Goal: Task Accomplishment & Management: Use online tool/utility

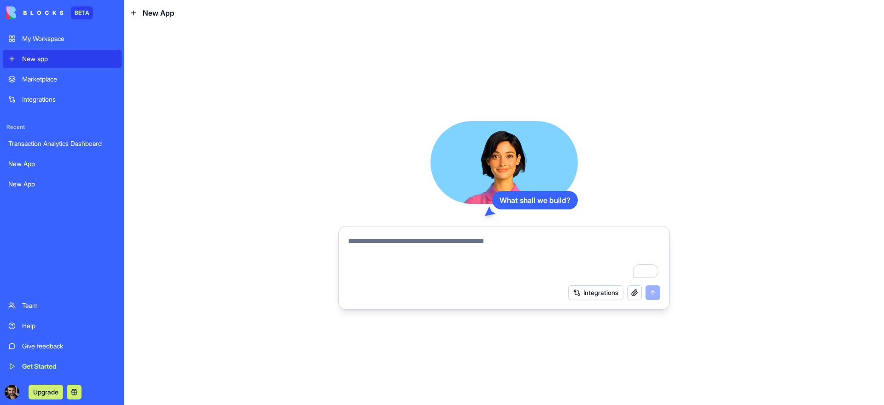
click at [70, 98] on div "Integrations" at bounding box center [69, 99] width 94 height 9
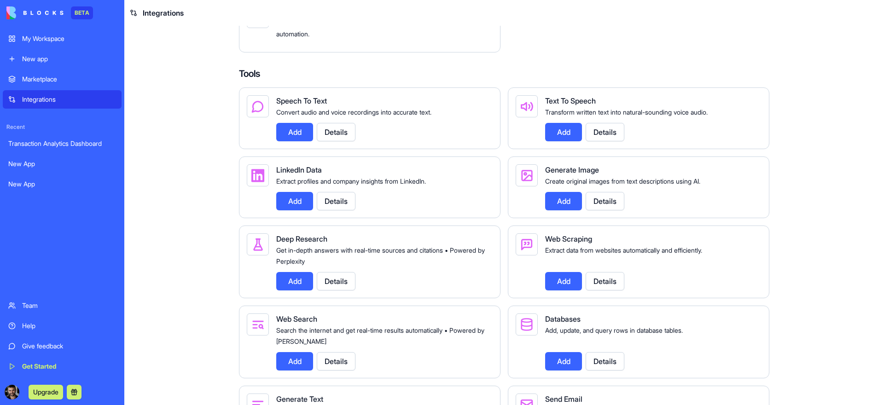
scroll to position [861, 0]
click at [296, 210] on button "Add" at bounding box center [294, 200] width 37 height 18
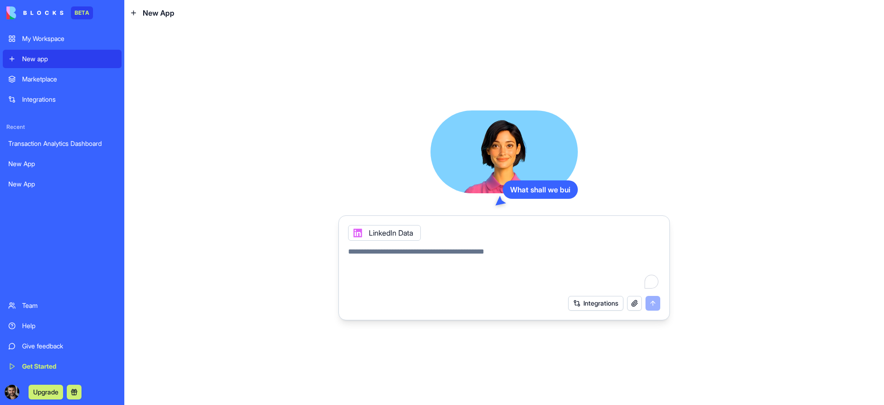
click at [397, 249] on textarea "To enrich screen reader interactions, please activate Accessibility in Grammarl…" at bounding box center [504, 268] width 312 height 44
click at [596, 305] on button "Integrations" at bounding box center [595, 303] width 55 height 15
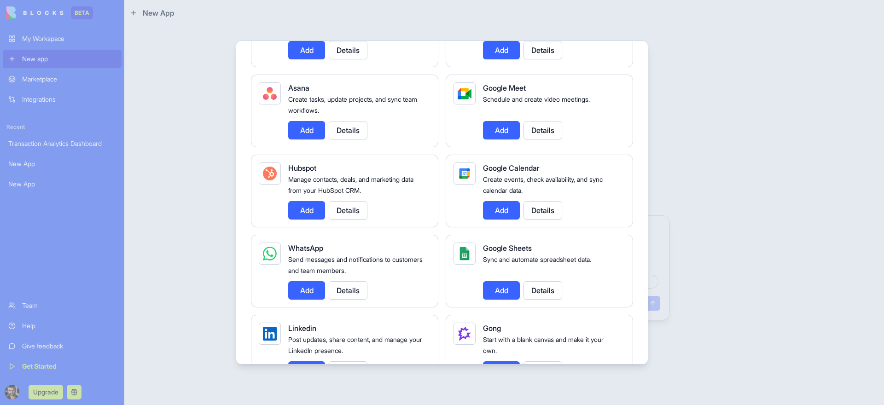
scroll to position [299, 0]
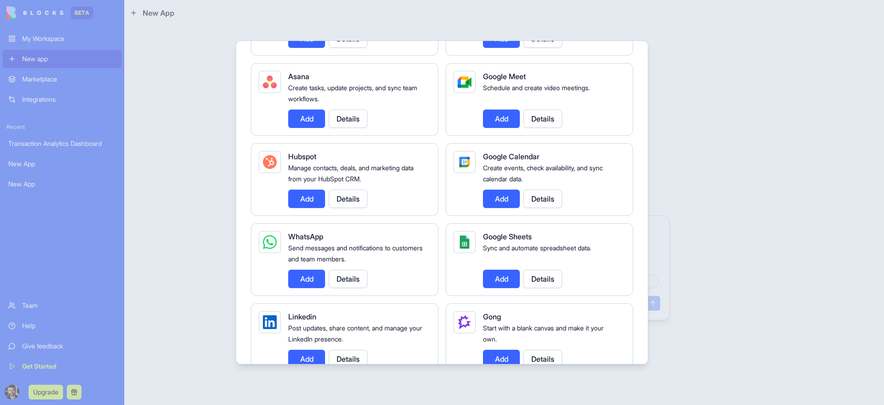
click at [500, 202] on button "Add" at bounding box center [501, 199] width 37 height 18
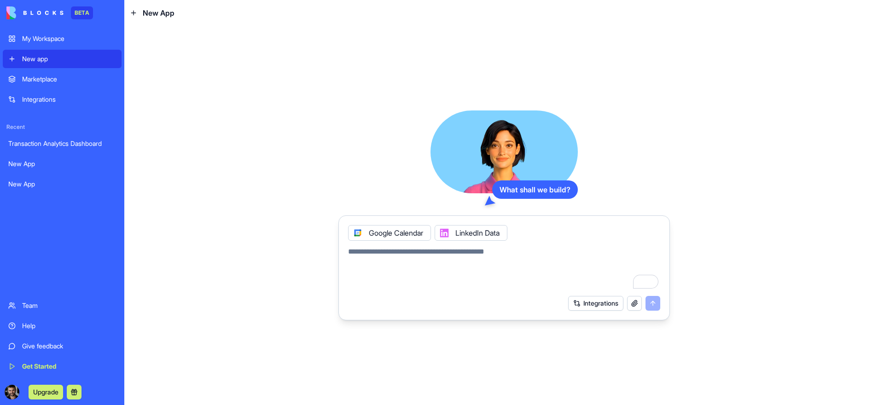
click at [587, 302] on button "Integrations" at bounding box center [595, 303] width 55 height 15
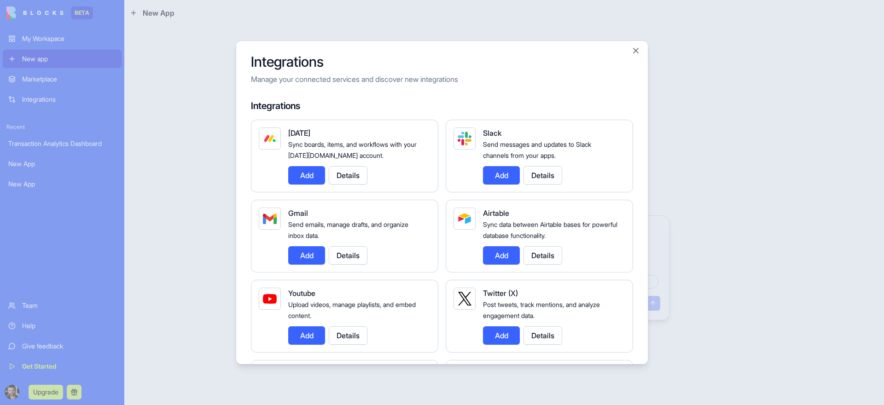
scroll to position [0, 0]
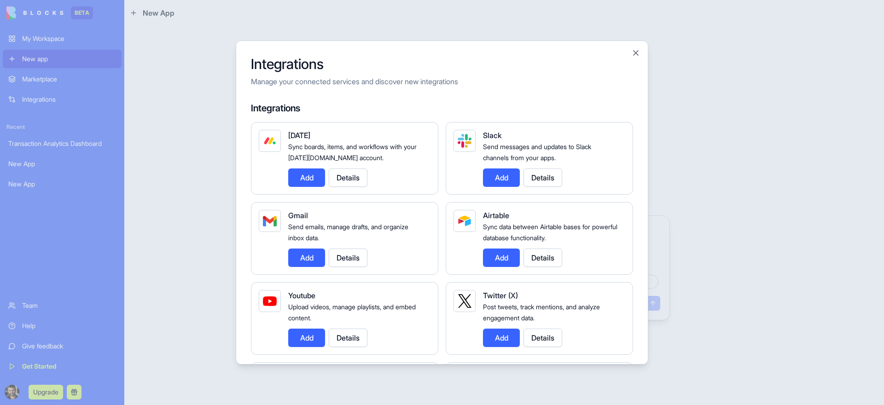
click at [505, 181] on button "Add" at bounding box center [501, 177] width 37 height 18
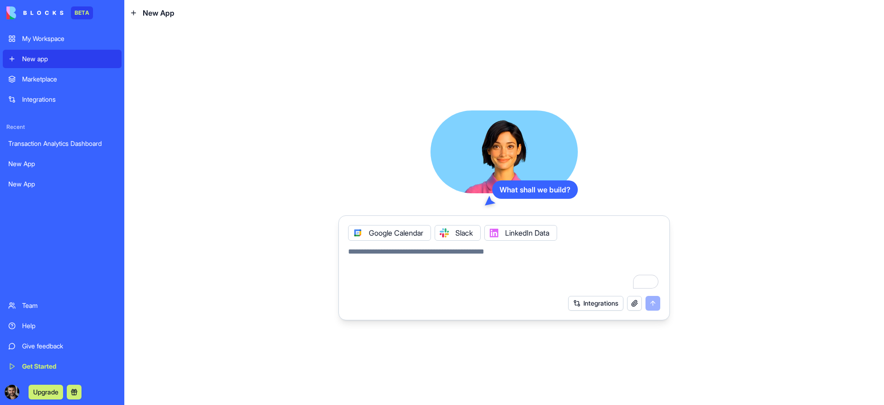
click at [421, 283] on textarea "To enrich screen reader interactions, please activate Accessibility in Grammarl…" at bounding box center [504, 268] width 312 height 44
type textarea "*"
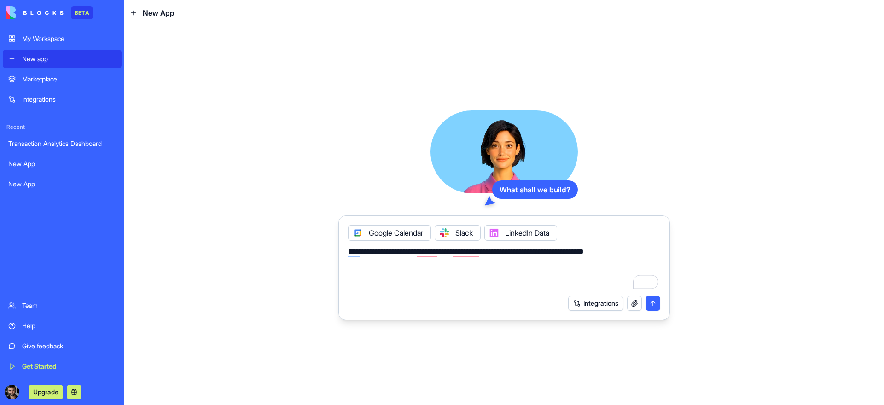
click at [452, 233] on div at bounding box center [444, 233] width 15 height 15
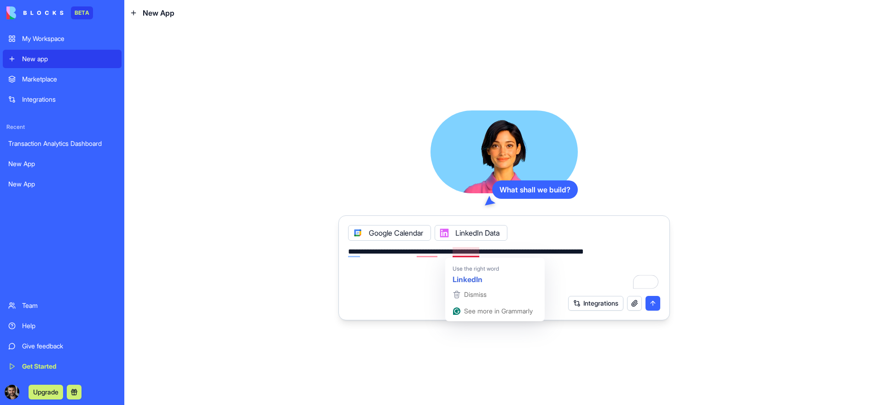
click at [463, 251] on textarea "**********" at bounding box center [504, 268] width 312 height 44
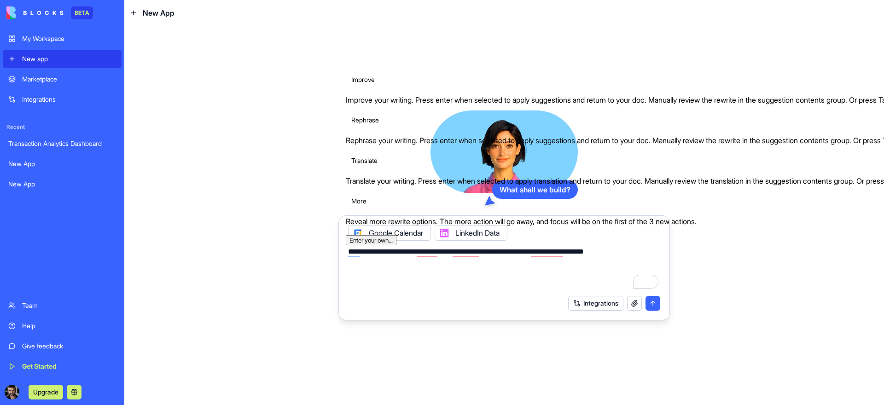
click at [119, 251] on button "See rewrite suggestions" at bounding box center [115, 250] width 7 height 9
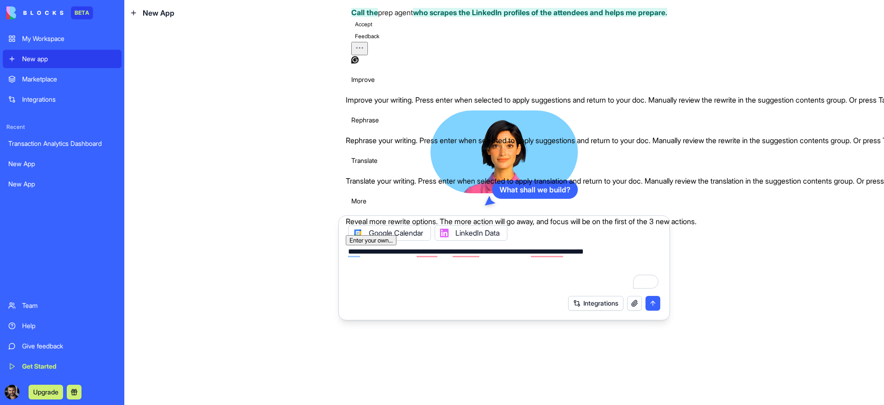
click at [376, 30] on button "Accept" at bounding box center [363, 24] width 25 height 11
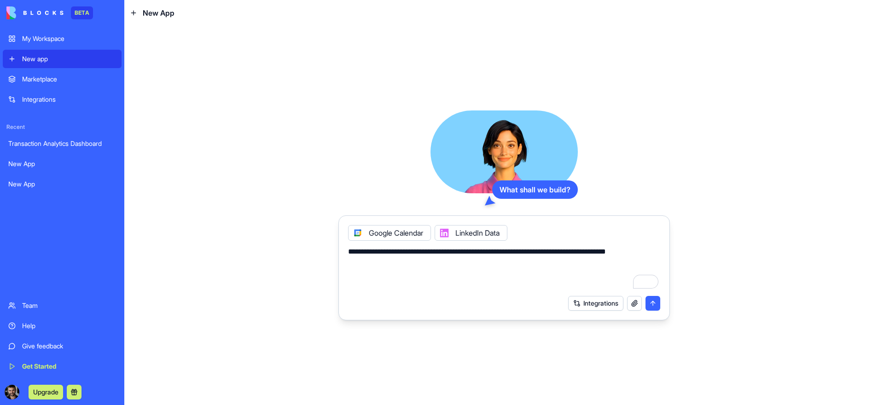
type textarea "**********"
click at [653, 303] on button "submit" at bounding box center [652, 303] width 15 height 15
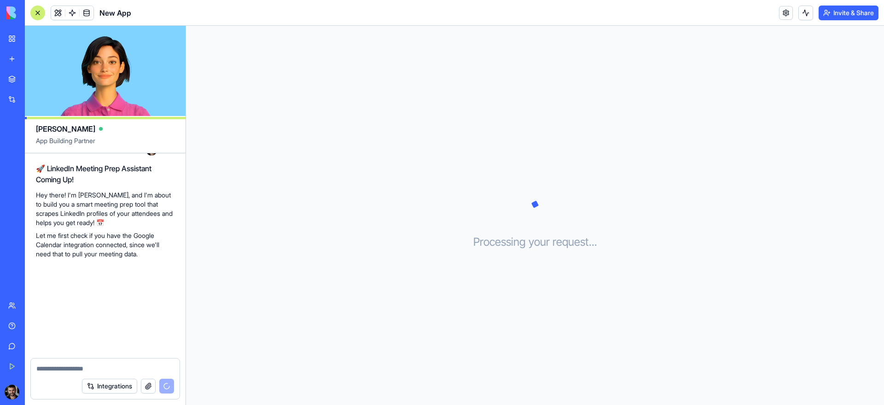
scroll to position [147, 0]
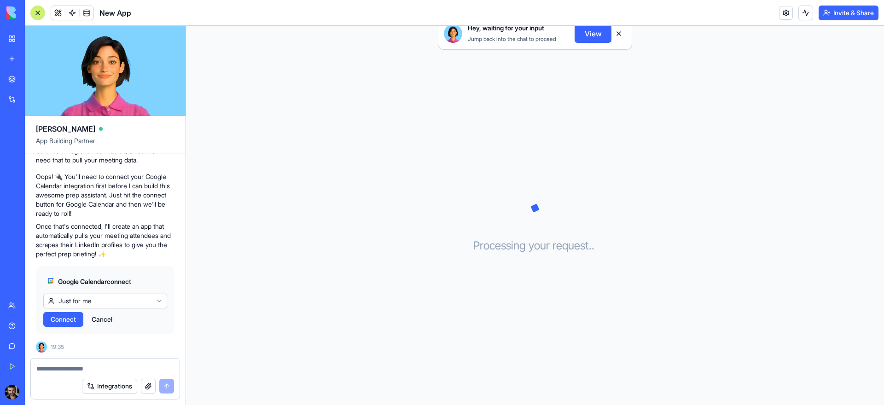
click at [70, 318] on span "Connect" at bounding box center [63, 319] width 25 height 9
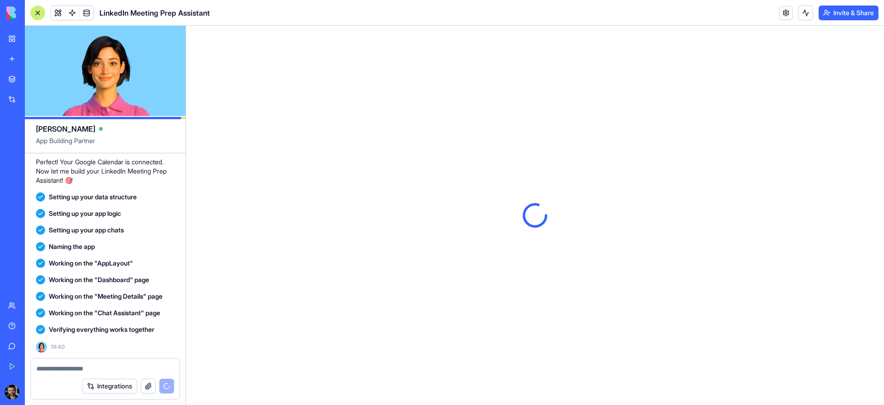
scroll to position [0, 0]
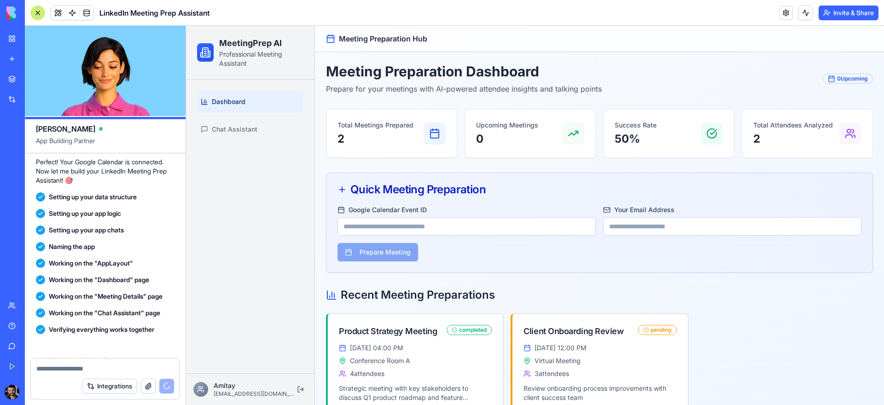
scroll to position [497, 0]
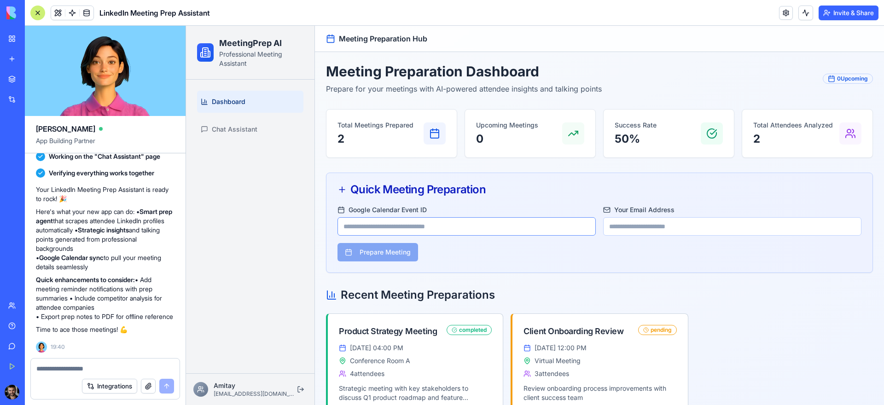
click at [414, 230] on input "Google Calendar Event ID" at bounding box center [466, 226] width 258 height 18
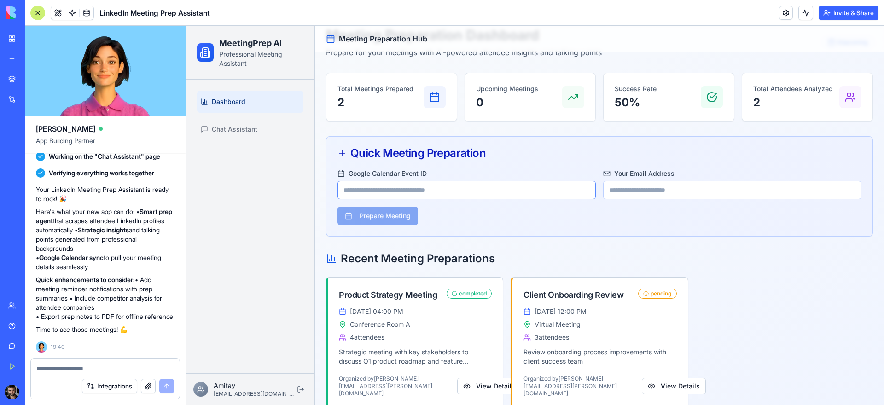
scroll to position [46, 0]
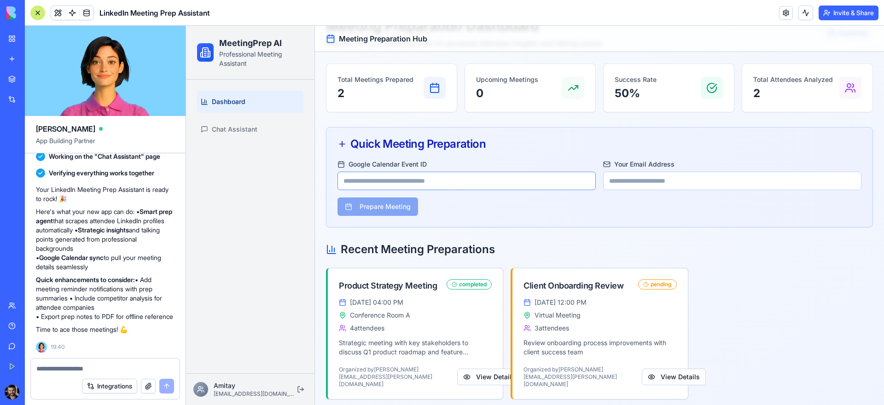
click at [379, 181] on input "Google Calendar Event ID" at bounding box center [466, 181] width 258 height 18
click at [438, 183] on input "Google Calendar Event ID" at bounding box center [466, 181] width 258 height 18
paste input "**********"
click at [412, 191] on form "**********" at bounding box center [599, 188] width 524 height 55
click at [411, 185] on input "**********" at bounding box center [466, 181] width 258 height 18
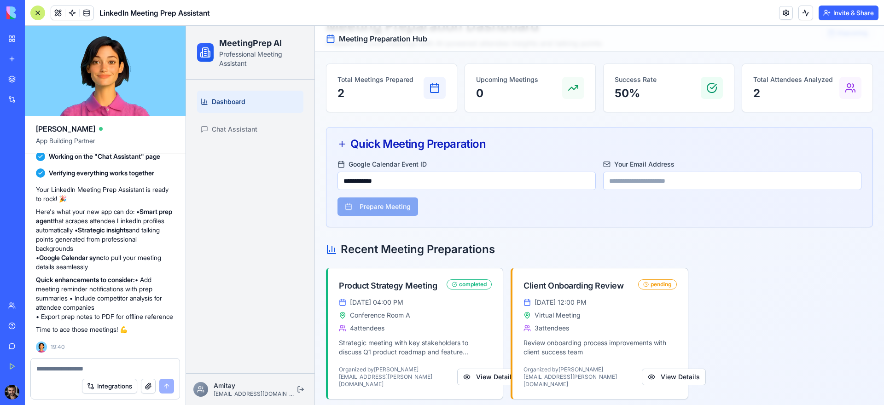
click at [401, 166] on label "Google Calendar Event ID" at bounding box center [466, 164] width 258 height 7
click at [401, 172] on input "**********" at bounding box center [466, 181] width 258 height 18
click at [401, 166] on label "Google Calendar Event ID" at bounding box center [466, 164] width 258 height 7
click at [401, 172] on input "**********" at bounding box center [466, 181] width 258 height 18
click at [412, 176] on input "**********" at bounding box center [466, 181] width 258 height 18
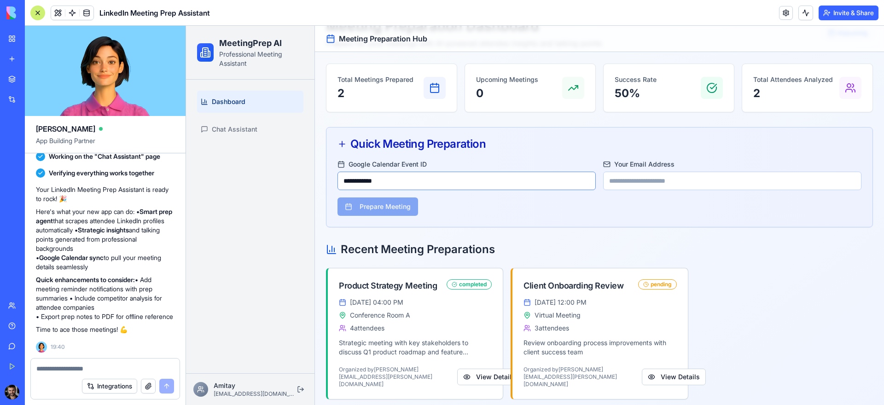
click at [424, 185] on input "**********" at bounding box center [466, 181] width 258 height 18
paste input "*****"
type input "**********"
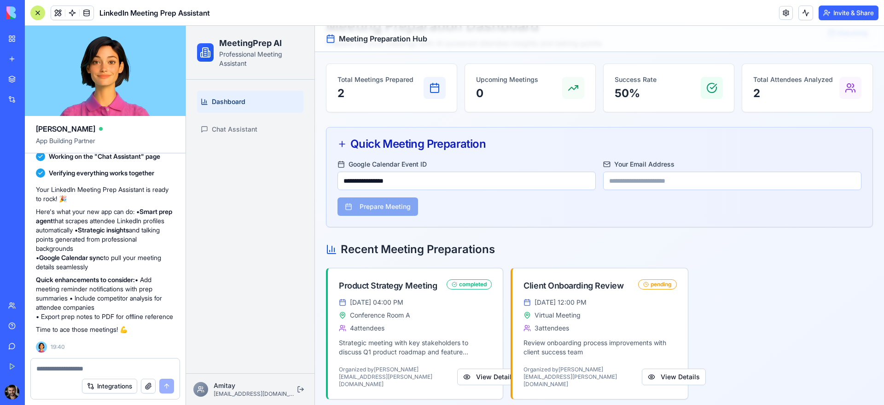
click at [441, 205] on form "**********" at bounding box center [599, 188] width 524 height 55
click at [405, 204] on form "**********" at bounding box center [599, 188] width 524 height 55
click at [458, 183] on input "**********" at bounding box center [466, 181] width 258 height 18
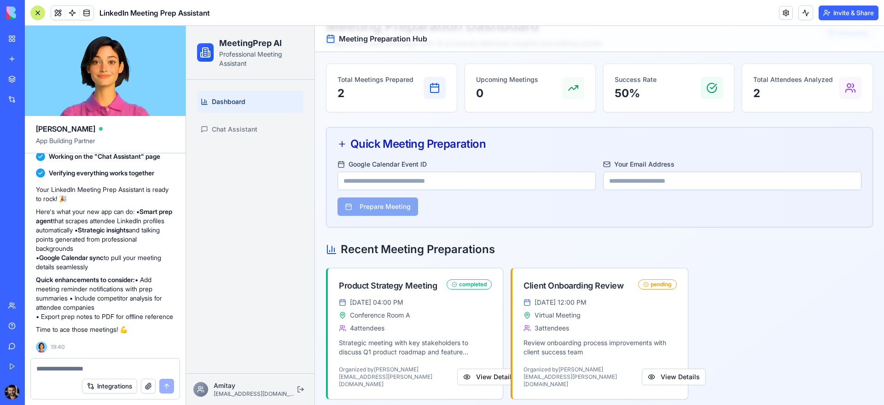
click at [346, 146] on icon at bounding box center [341, 143] width 9 height 9
click at [412, 182] on input "Google Calendar Event ID" at bounding box center [466, 181] width 258 height 18
click at [113, 363] on div at bounding box center [105, 366] width 149 height 15
click at [116, 365] on textarea at bounding box center [105, 368] width 138 height 9
type textarea "**********"
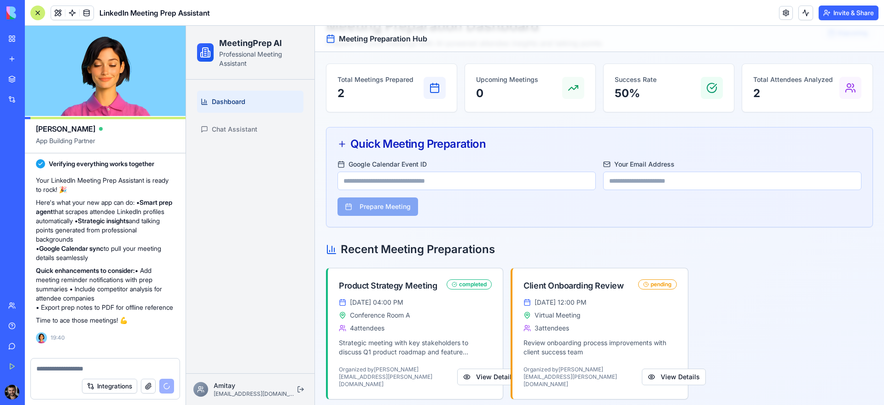
scroll to position [532, 0]
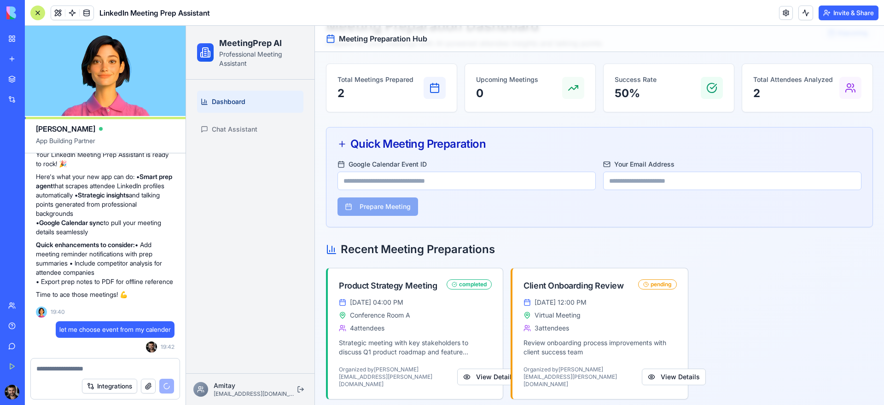
click at [424, 180] on input "Google Calendar Event ID" at bounding box center [466, 181] width 258 height 18
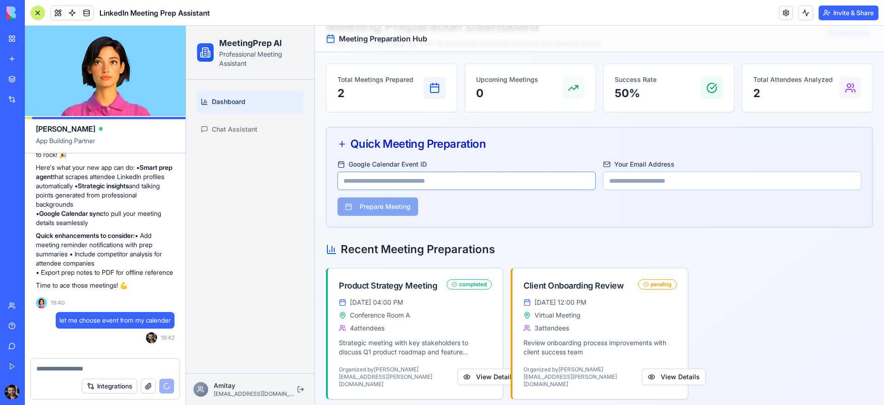
scroll to position [627, 0]
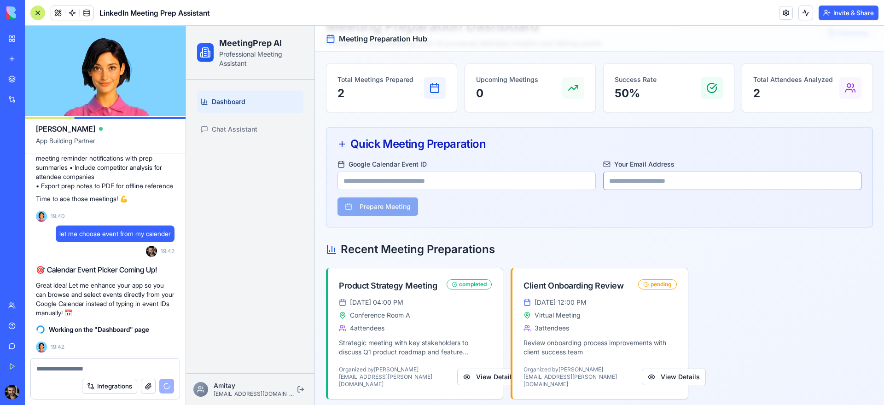
click at [702, 184] on input "Your Email Address" at bounding box center [732, 181] width 258 height 18
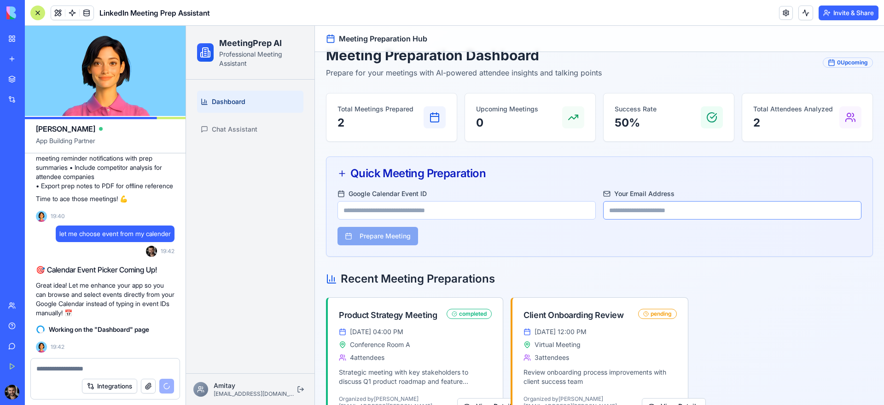
scroll to position [0, 0]
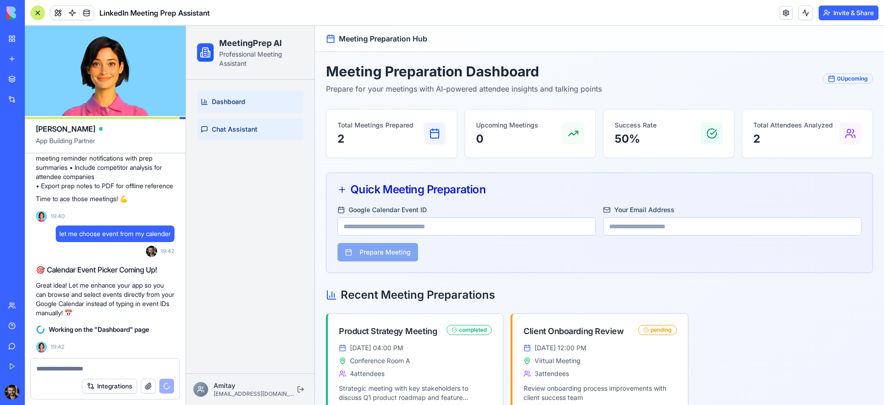
click at [242, 128] on span "Chat Assistant" at bounding box center [235, 129] width 46 height 9
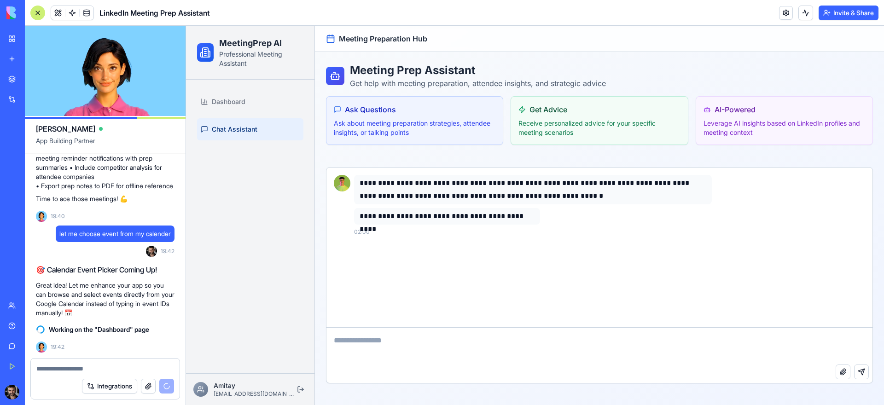
click at [409, 352] on textarea at bounding box center [599, 346] width 546 height 37
type textarea "**********"
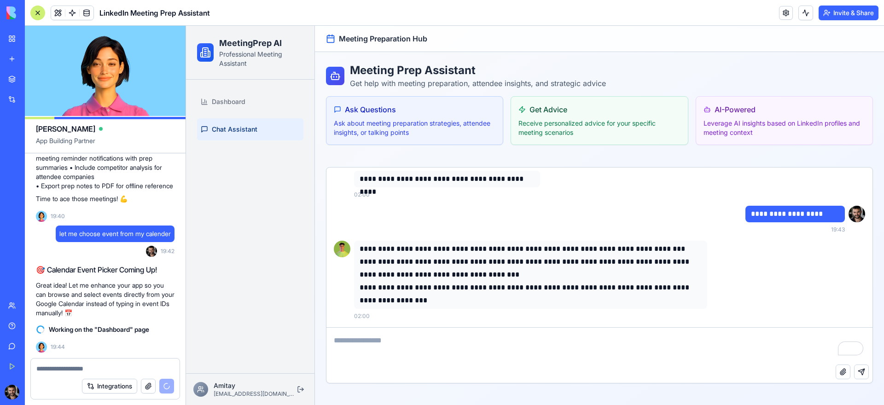
scroll to position [644, 0]
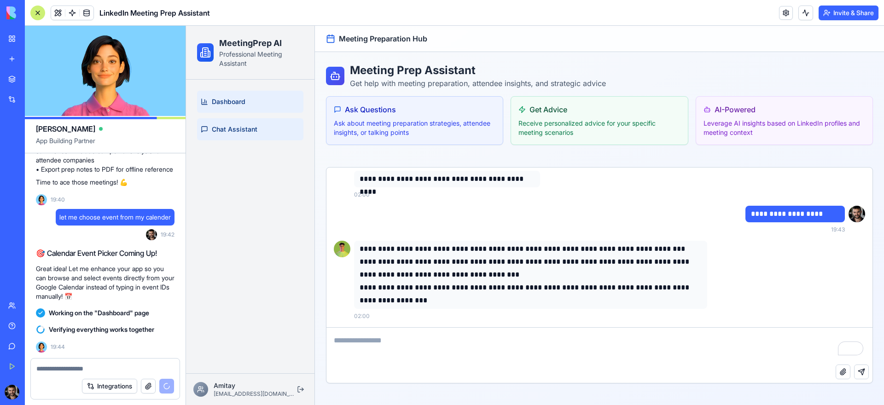
click at [230, 100] on span "Dashboard" at bounding box center [229, 101] width 34 height 9
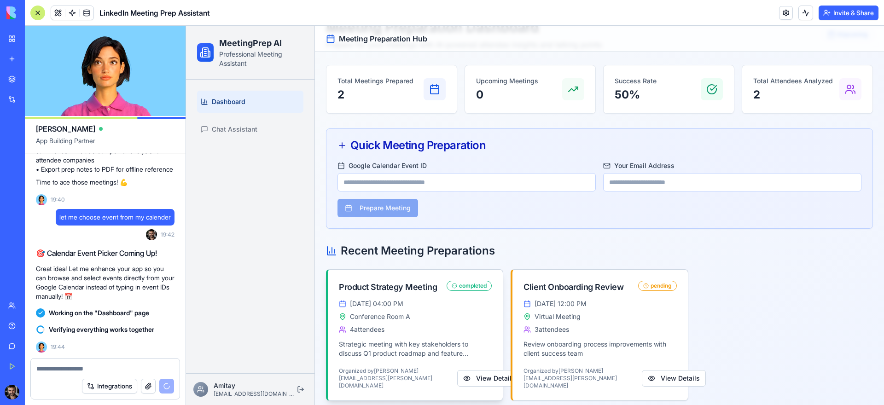
scroll to position [46, 0]
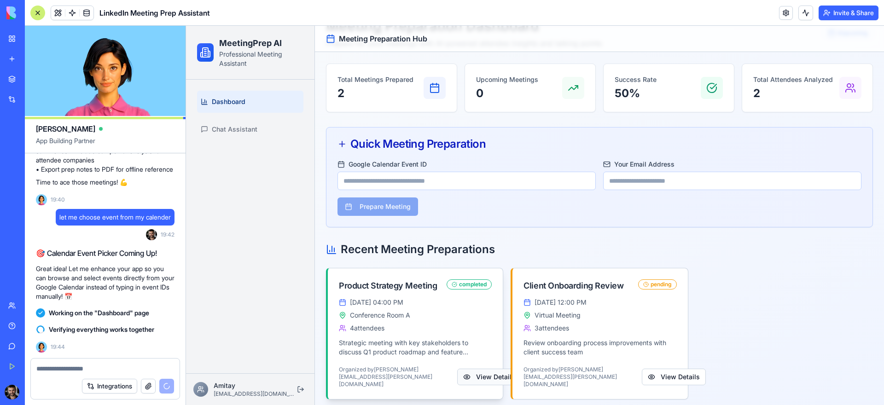
click at [463, 371] on button "View Details" at bounding box center [489, 377] width 64 height 17
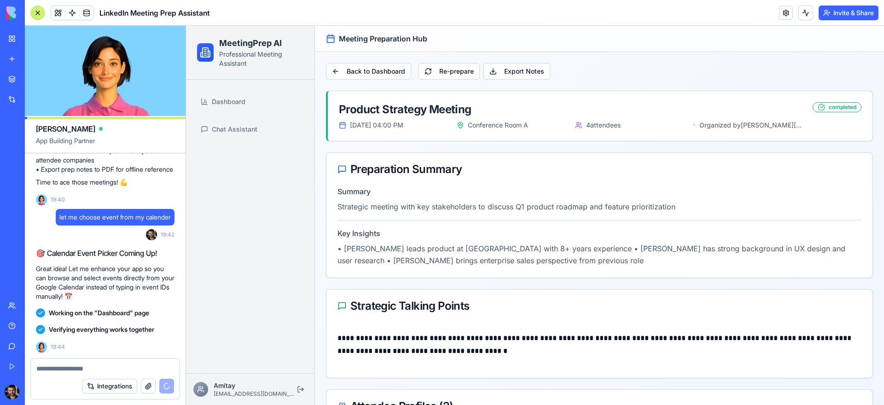
scroll to position [788, 0]
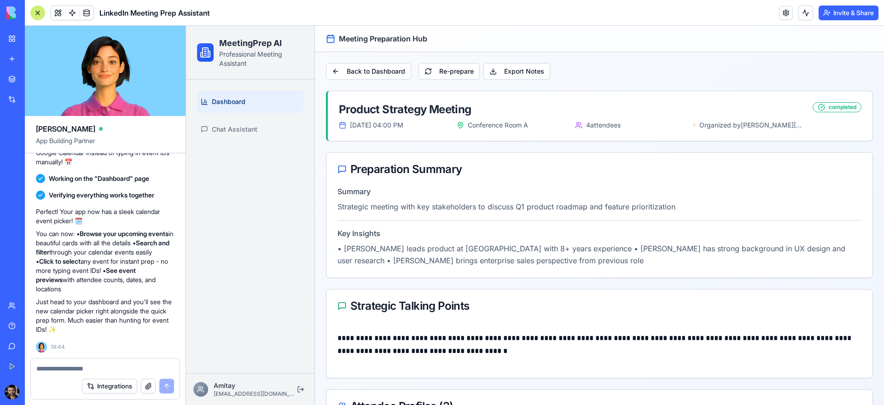
click at [237, 107] on link "Dashboard" at bounding box center [250, 102] width 106 height 22
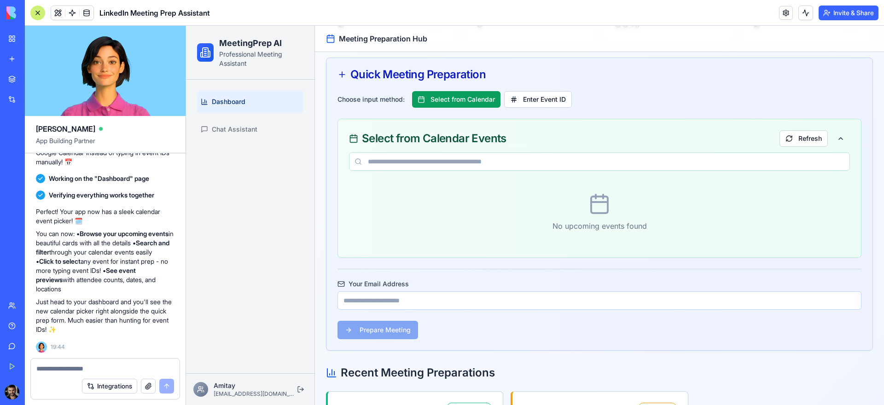
scroll to position [159, 0]
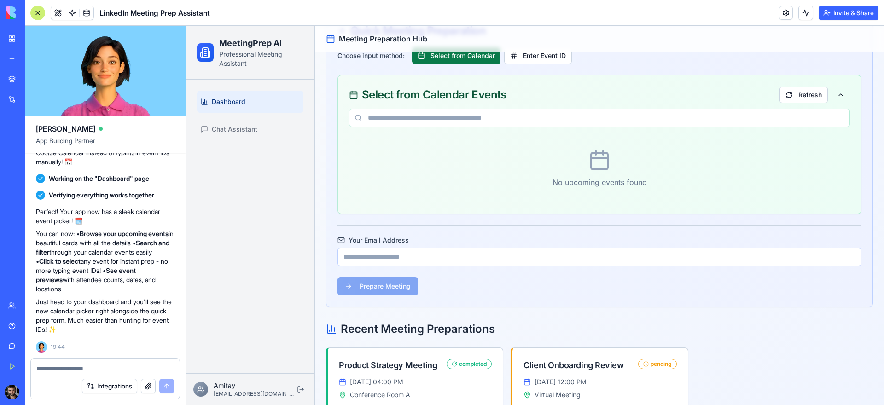
click at [457, 62] on button "Select from Calendar" at bounding box center [456, 55] width 88 height 17
click at [476, 61] on button "Select from Calendar" at bounding box center [456, 55] width 88 height 17
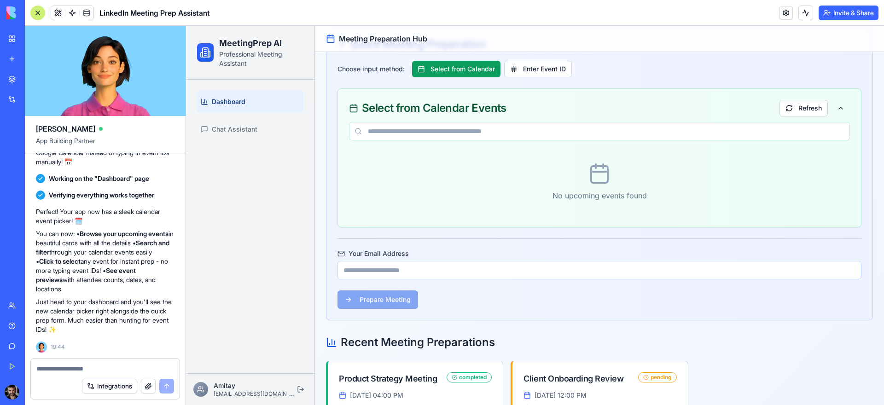
scroll to position [144, 0]
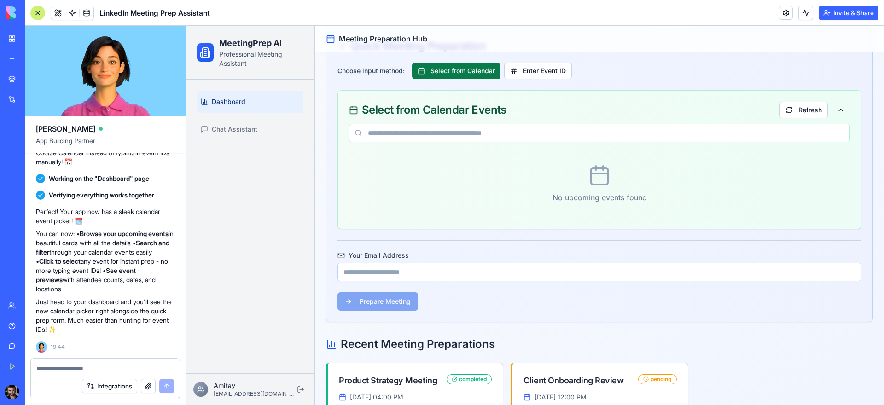
click at [481, 67] on button "Select from Calendar" at bounding box center [456, 71] width 88 height 17
click at [556, 134] on input at bounding box center [599, 133] width 501 height 18
click at [802, 104] on button "Refresh" at bounding box center [803, 110] width 48 height 17
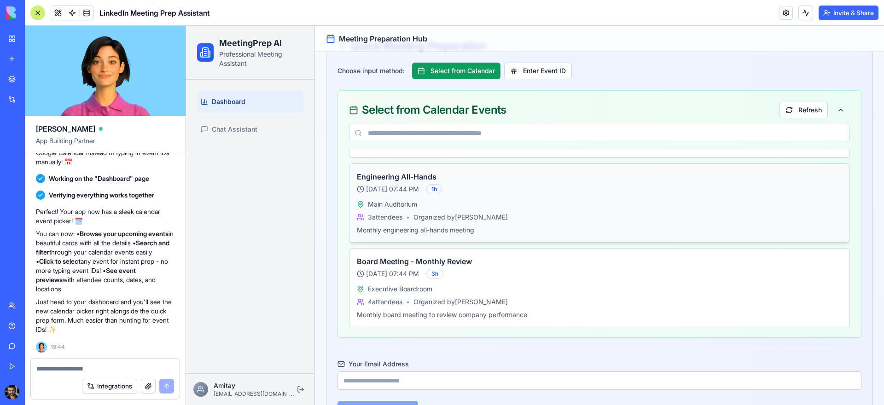
scroll to position [241, 0]
click at [104, 363] on div at bounding box center [105, 366] width 149 height 15
click at [99, 392] on button "Integrations" at bounding box center [109, 386] width 55 height 15
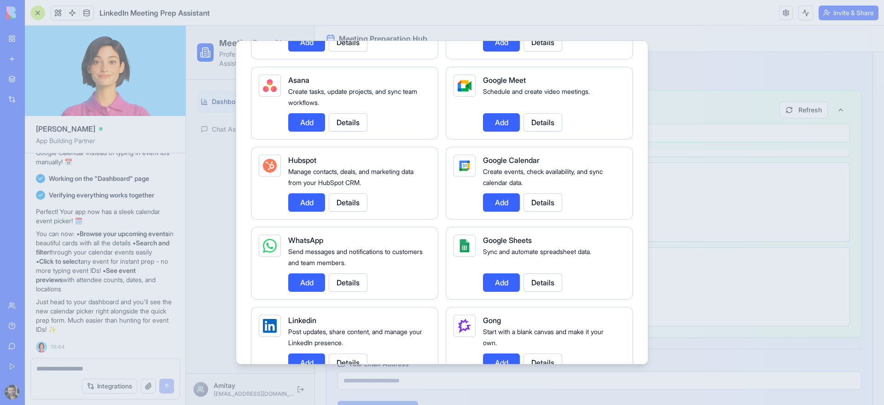
scroll to position [297, 0]
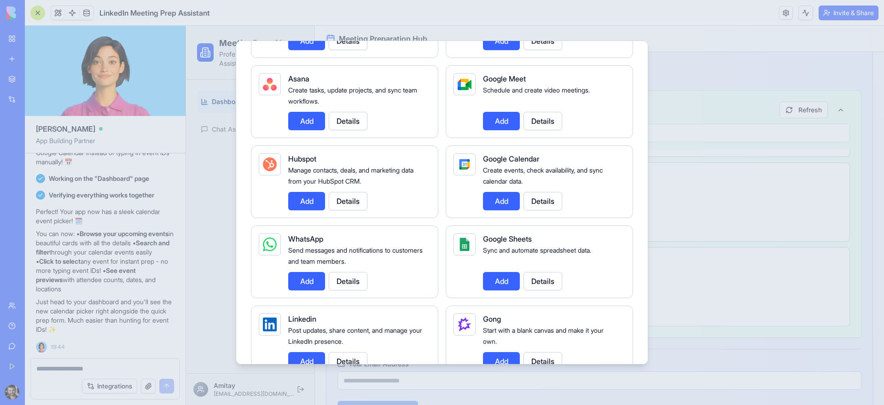
click at [507, 203] on button "Add" at bounding box center [501, 201] width 37 height 18
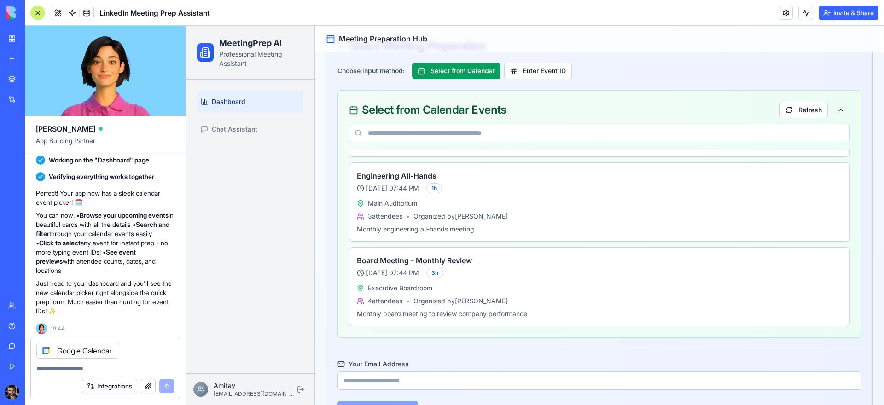
click at [103, 371] on textarea at bounding box center [105, 368] width 138 height 9
type textarea "*"
type textarea "**********"
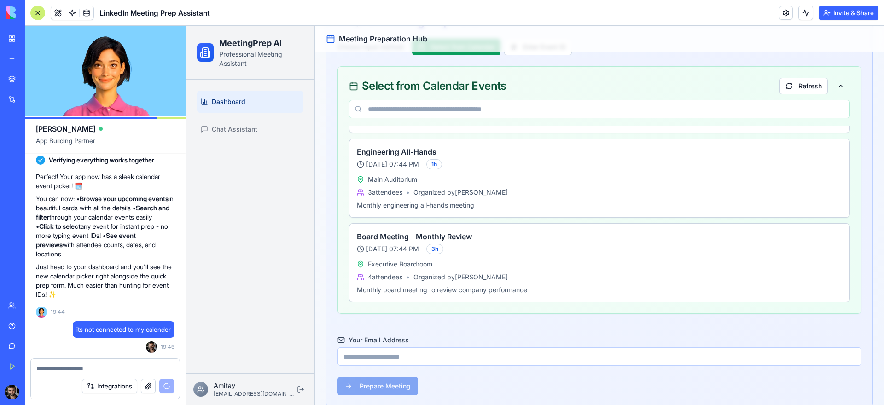
scroll to position [0, 0]
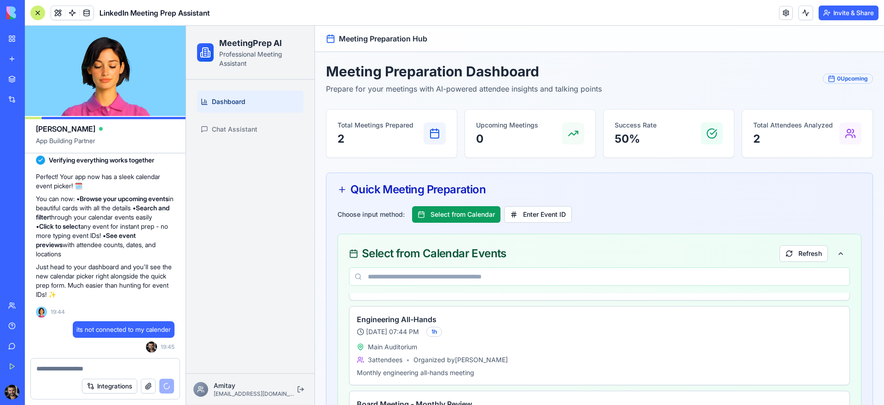
click at [242, 96] on link "Dashboard" at bounding box center [250, 102] width 106 height 22
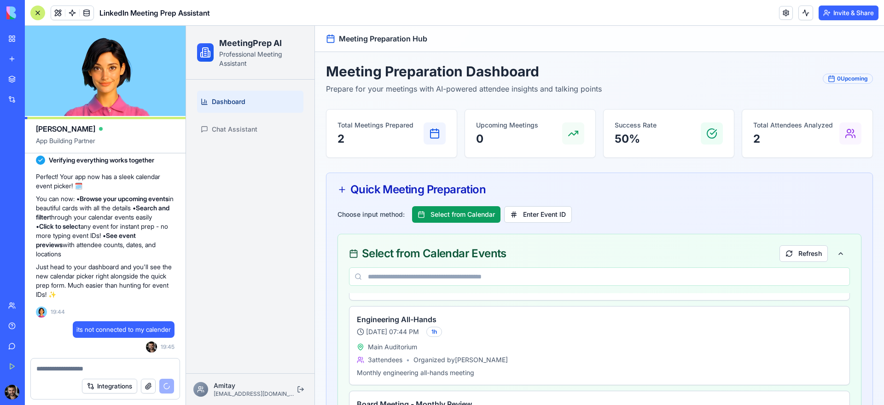
click at [394, 37] on span "Meeting Preparation Hub" at bounding box center [383, 38] width 88 height 11
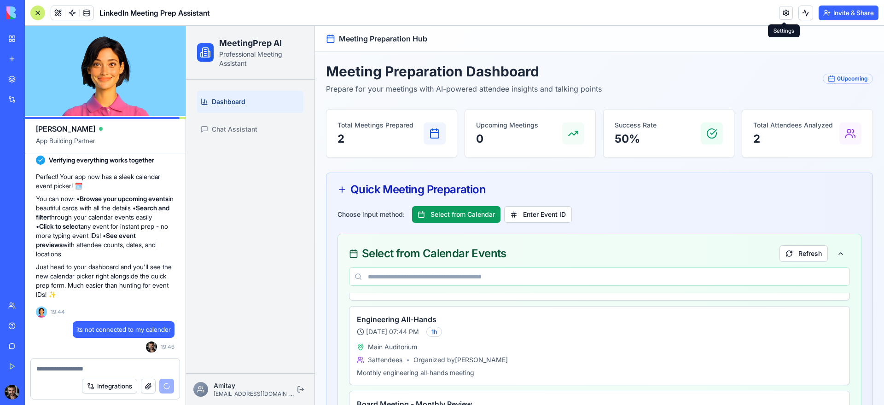
click at [789, 14] on link at bounding box center [786, 13] width 14 height 14
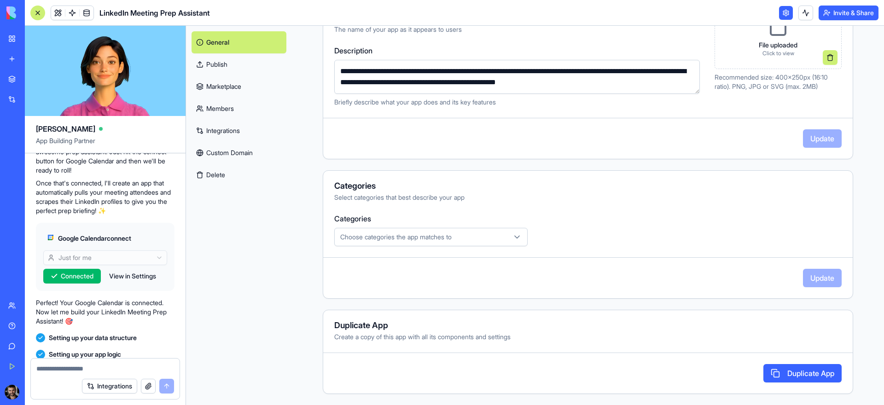
scroll to position [192, 0]
click at [89, 275] on span "Connected" at bounding box center [77, 274] width 33 height 9
click at [133, 272] on button "View in Settings" at bounding box center [132, 274] width 56 height 15
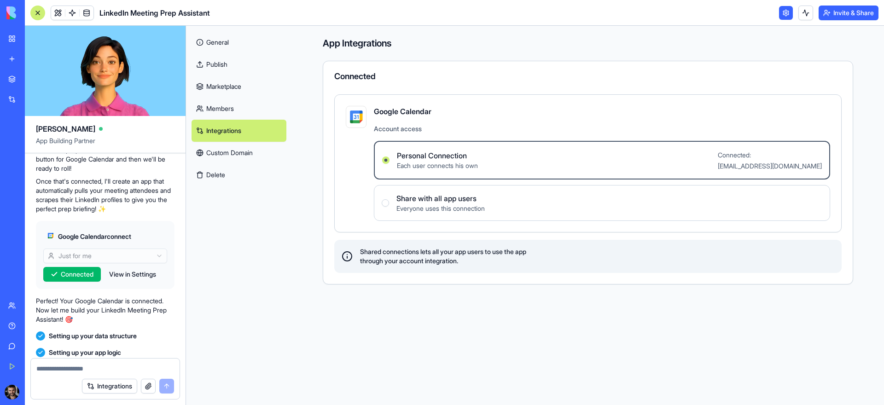
click at [442, 161] on span "Each user connects his own" at bounding box center [437, 165] width 81 height 9
click at [389, 161] on Connection "Personal Connection Each user connects his own Connected: [EMAIL_ADDRESS][DOMAI…" at bounding box center [385, 160] width 7 height 7
click at [222, 44] on link "General" at bounding box center [238, 42] width 95 height 22
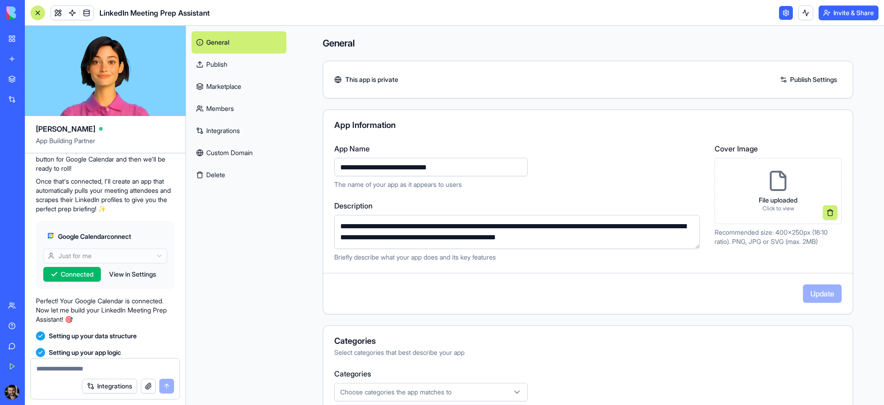
click at [37, 13] on div at bounding box center [37, 13] width 15 height 15
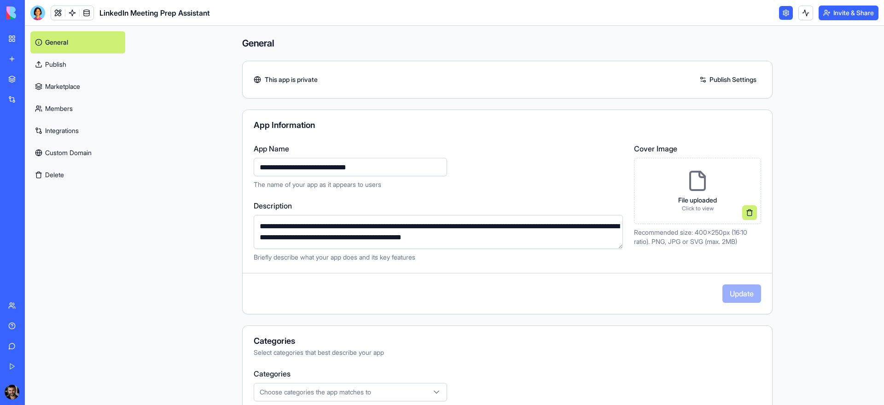
click at [68, 46] on link "General" at bounding box center [77, 42] width 95 height 22
click at [37, 190] on link "New App" at bounding box center [21, 184] width 37 height 18
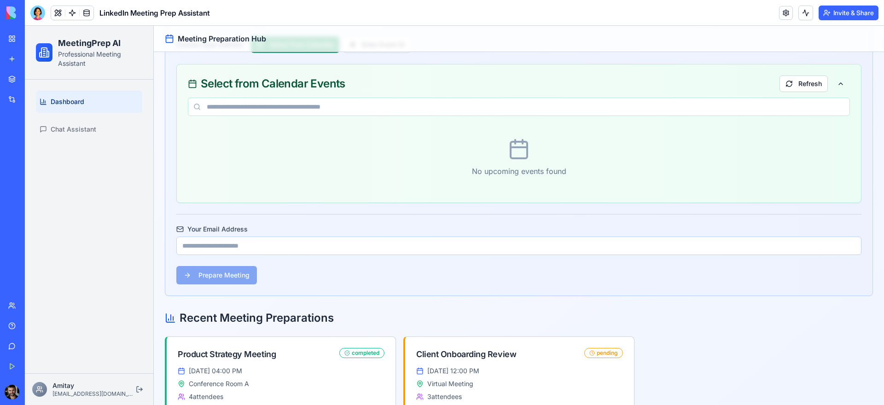
scroll to position [71, 0]
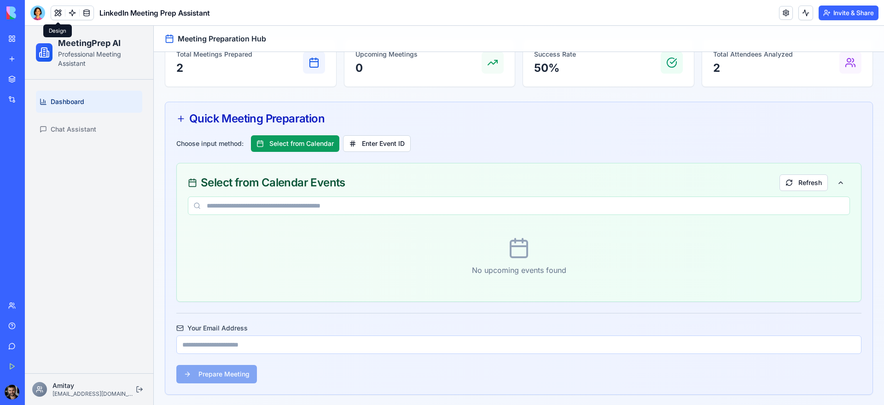
click at [58, 11] on button at bounding box center [58, 13] width 14 height 14
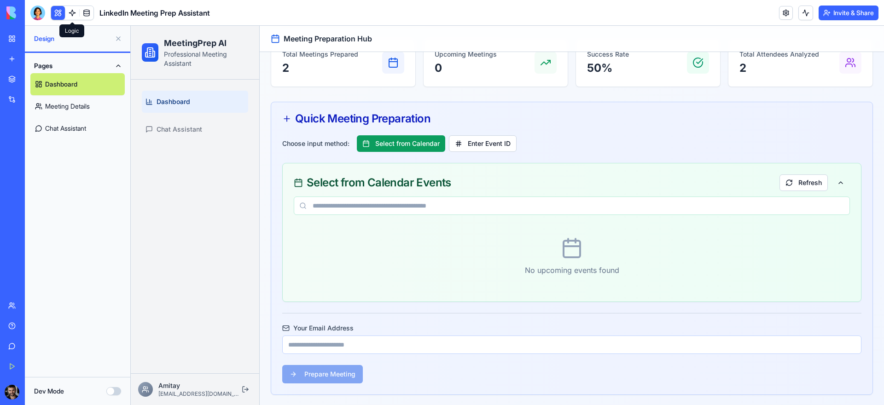
click at [69, 13] on span at bounding box center [72, 13] width 26 height 26
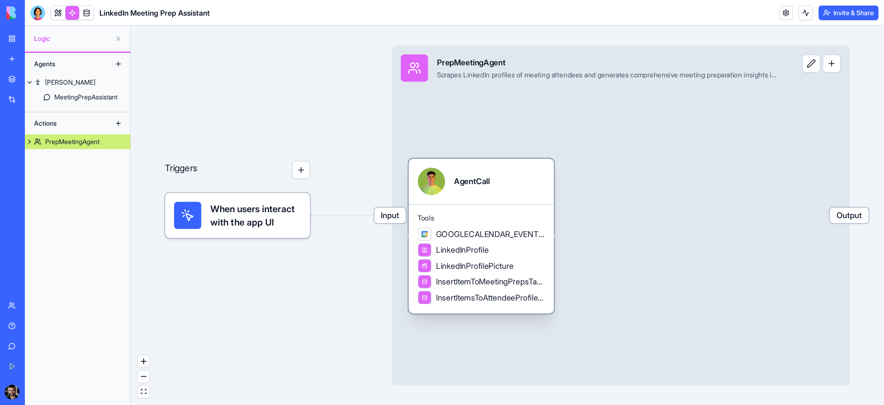
click at [469, 220] on span "Tools" at bounding box center [481, 218] width 127 height 9
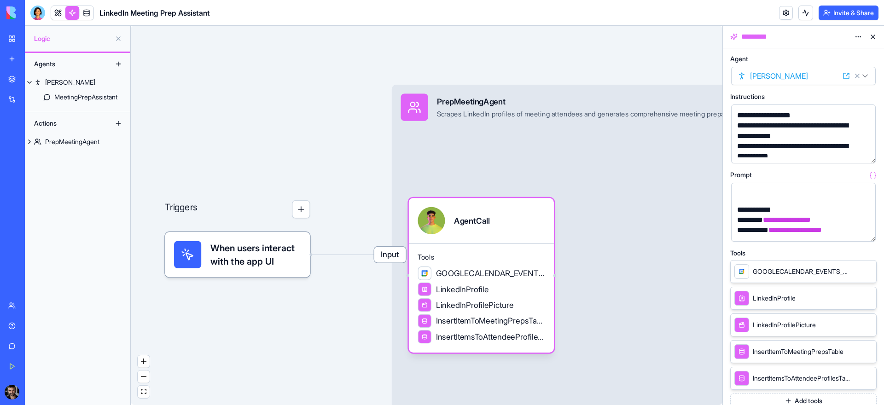
click at [752, 268] on div "GOOGLECALENDAR_EVENTS_LIST" at bounding box center [792, 271] width 116 height 15
click at [781, 269] on span "GOOGLECALENDAR_EVENTS_LIST" at bounding box center [802, 271] width 98 height 9
click at [853, 271] on icon at bounding box center [855, 271] width 5 height 5
click at [856, 271] on icon at bounding box center [855, 270] width 7 height 7
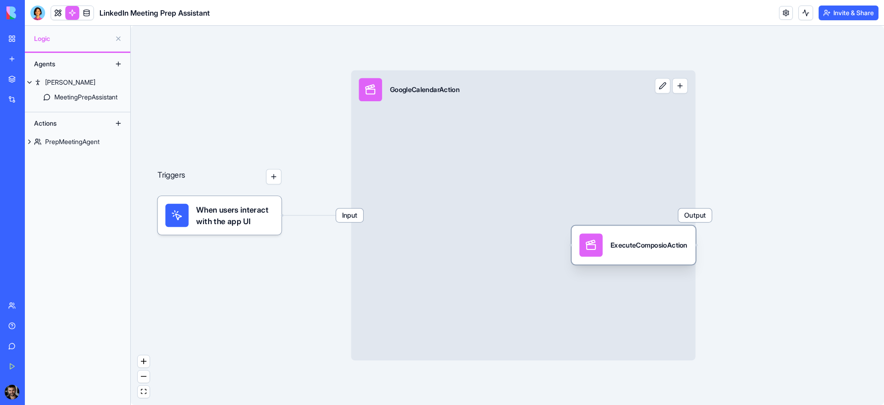
click at [628, 254] on div "ExecuteComposioAction" at bounding box center [648, 244] width 77 height 23
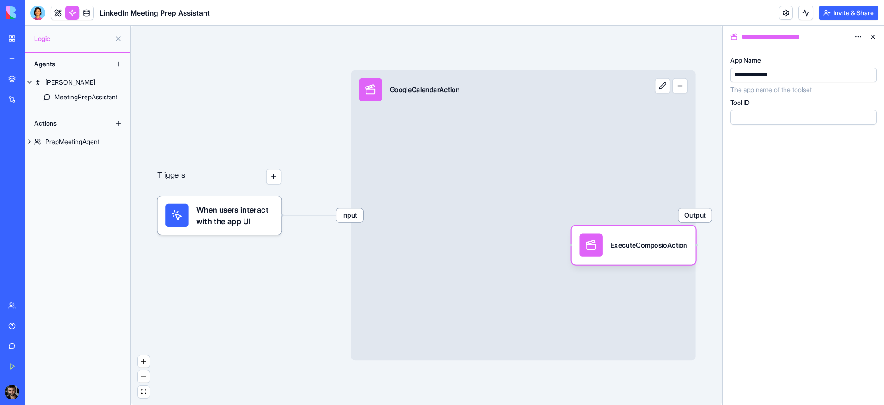
click at [459, 165] on div "Input GoogleCalendarAction Output" at bounding box center [523, 215] width 344 height 290
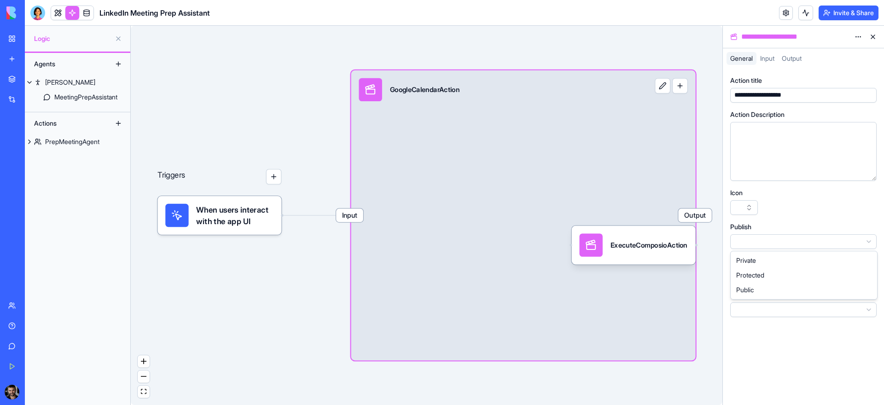
click at [753, 239] on html "**********" at bounding box center [442, 202] width 884 height 405
click at [764, 59] on html "**********" at bounding box center [442, 202] width 884 height 405
click at [783, 57] on div "Output" at bounding box center [791, 58] width 27 height 13
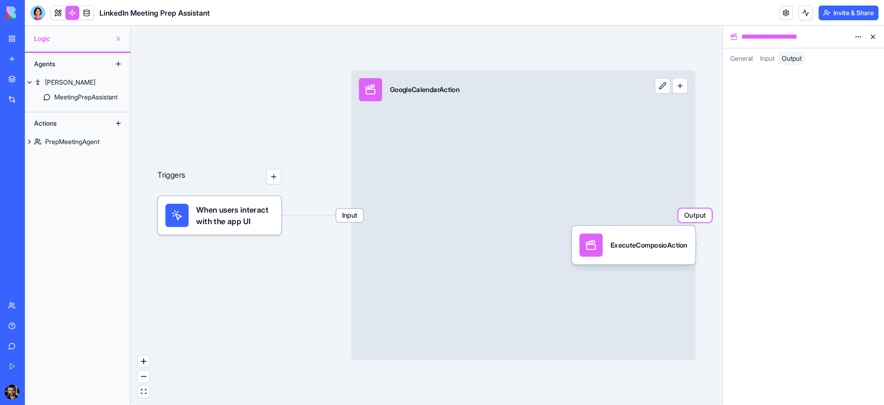
click at [789, 58] on span "Output" at bounding box center [792, 58] width 20 height 8
click at [870, 38] on button at bounding box center [872, 36] width 15 height 15
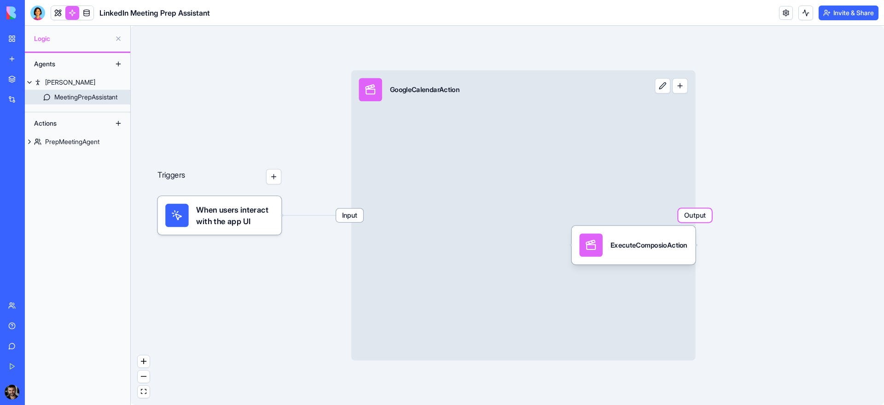
click at [57, 99] on div "MeetingPrepAssistant" at bounding box center [85, 97] width 63 height 9
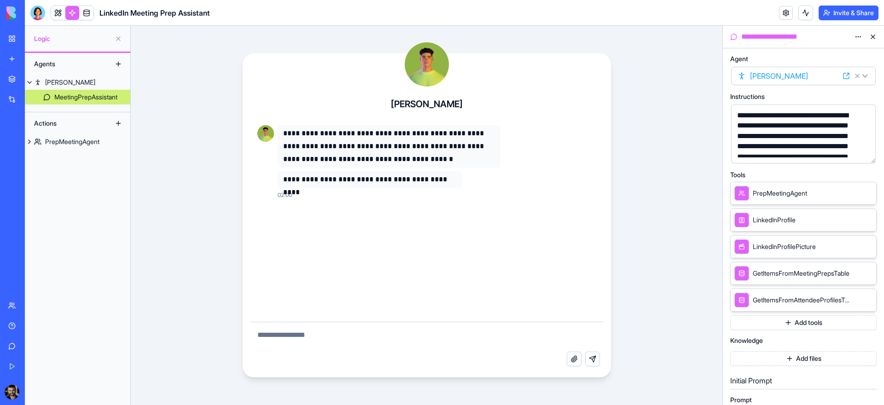
click at [68, 127] on div "Actions" at bounding box center [66, 123] width 74 height 15
click at [64, 142] on div "PrepMeetingAgent" at bounding box center [72, 141] width 54 height 9
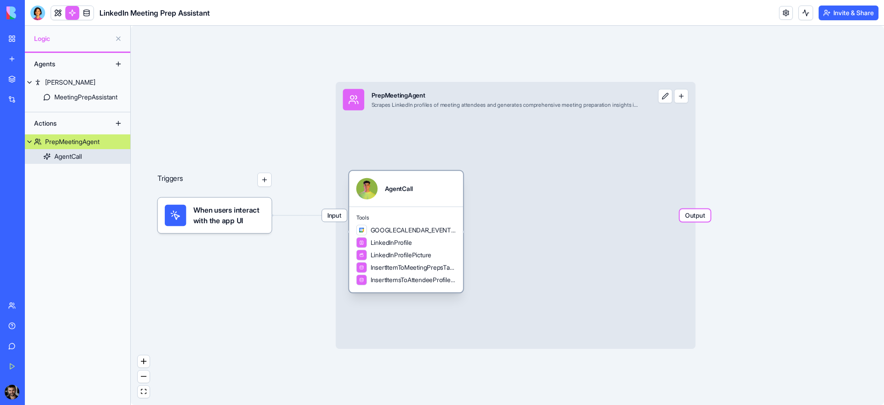
click at [398, 195] on div "AgentCall" at bounding box center [399, 188] width 28 height 21
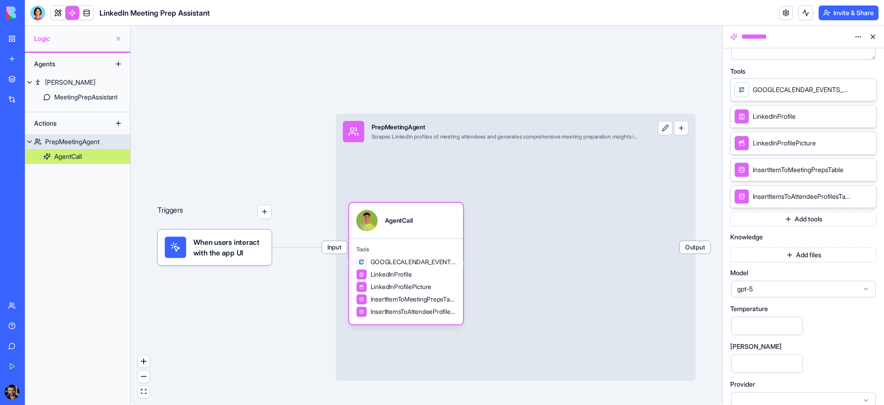
scroll to position [174, 0]
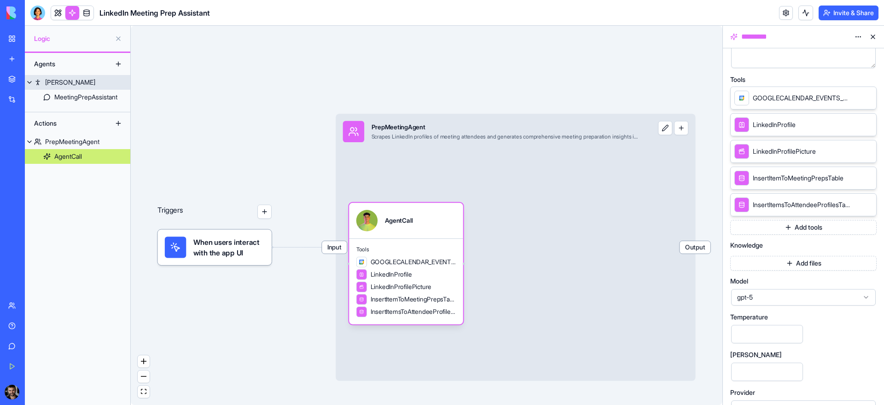
click at [50, 87] on link "[PERSON_NAME]" at bounding box center [77, 82] width 105 height 15
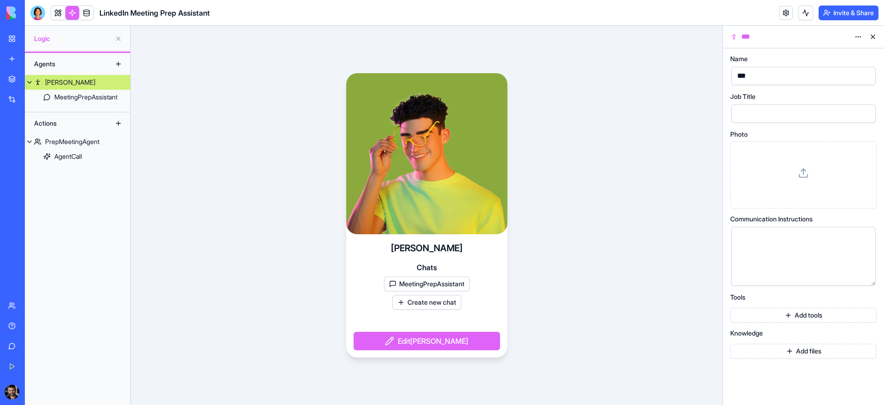
click at [13, 38] on link "My Workspace" at bounding box center [21, 38] width 37 height 18
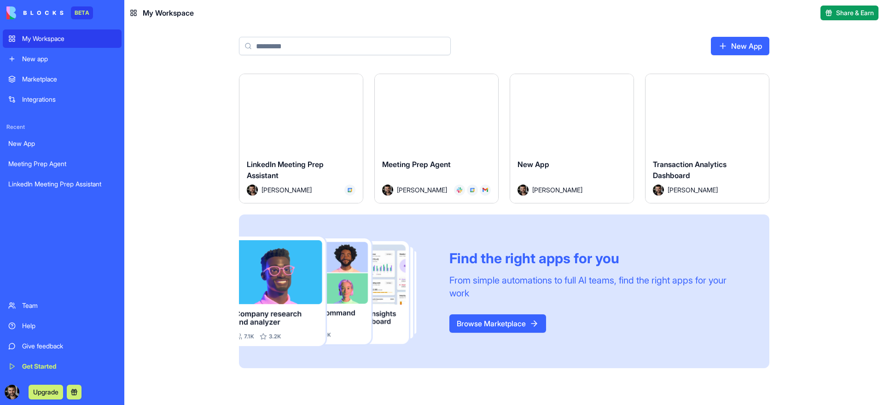
click at [336, 113] on button "Launch" at bounding box center [301, 113] width 69 height 18
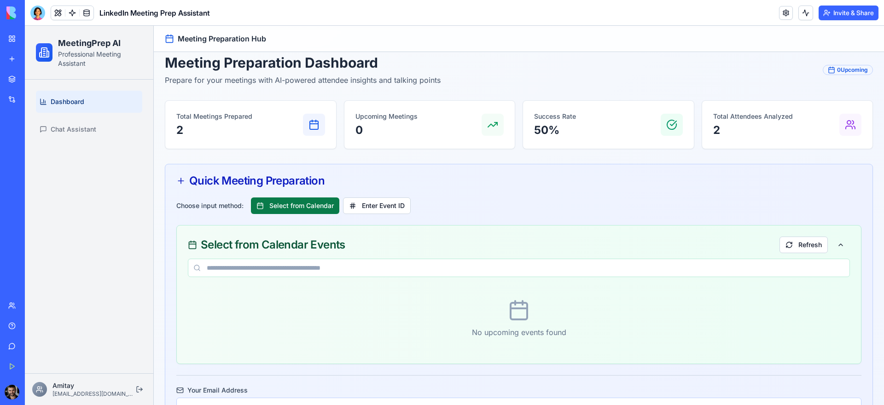
scroll to position [10, 0]
click at [328, 202] on button "Select from Calendar" at bounding box center [295, 204] width 88 height 17
click at [376, 203] on button "Enter Event ID" at bounding box center [377, 204] width 68 height 17
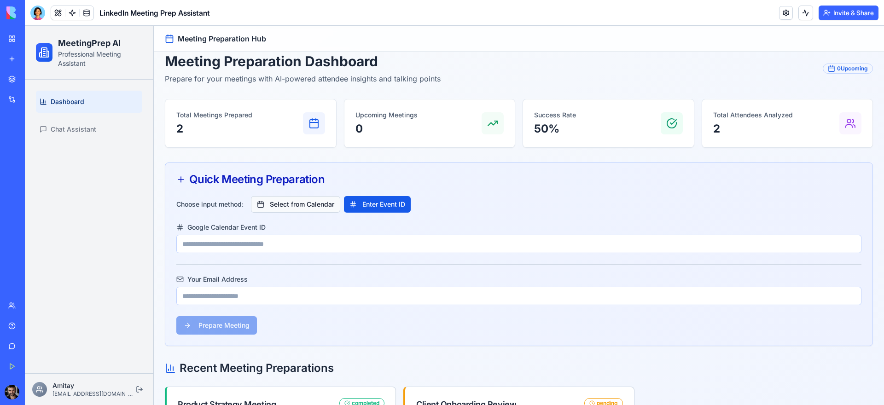
click at [310, 203] on button "Select from Calendar" at bounding box center [295, 204] width 89 height 17
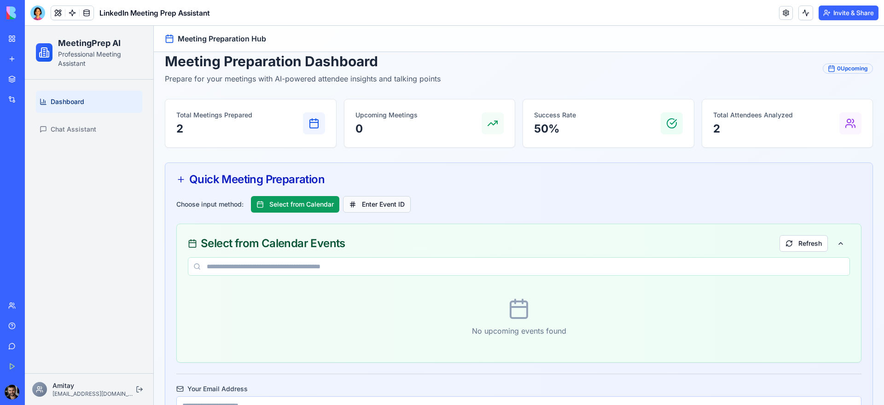
click at [371, 205] on button "Enter Event ID" at bounding box center [377, 204] width 68 height 17
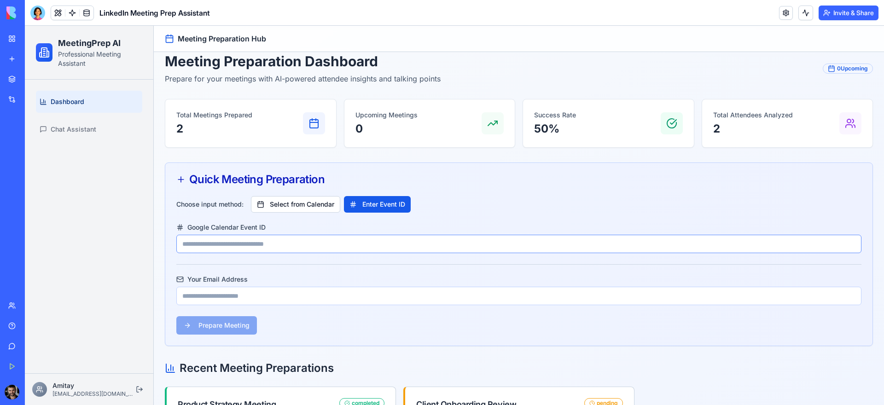
click at [313, 241] on input "Google Calendar Event ID" at bounding box center [518, 244] width 685 height 18
click at [248, 294] on input "Your Email Address" at bounding box center [518, 296] width 685 height 18
type input "**********"
click at [242, 247] on input "Google Calendar Event ID" at bounding box center [518, 244] width 685 height 18
click at [236, 323] on form "Prepare Meeting" at bounding box center [518, 325] width 685 height 18
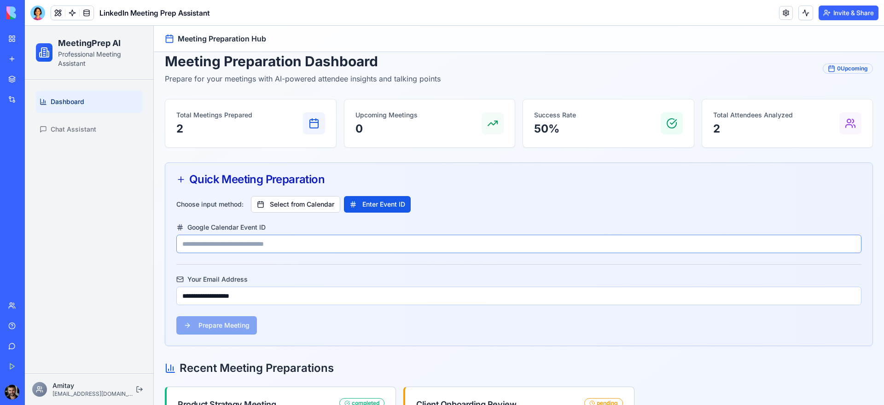
click at [250, 240] on input "Google Calendar Event ID" at bounding box center [518, 244] width 685 height 18
paste input "**********"
type input "**********"
click at [229, 335] on div "**********" at bounding box center [518, 271] width 707 height 150
click at [230, 327] on button "Prepare Meeting" at bounding box center [216, 325] width 81 height 18
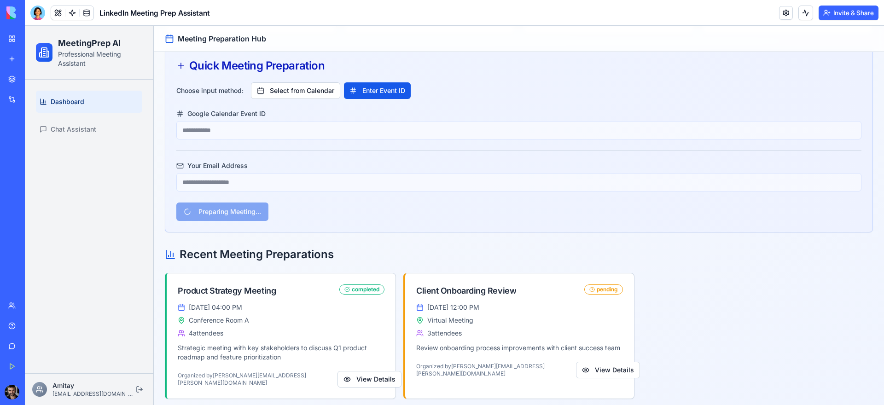
scroll to position [129, 0]
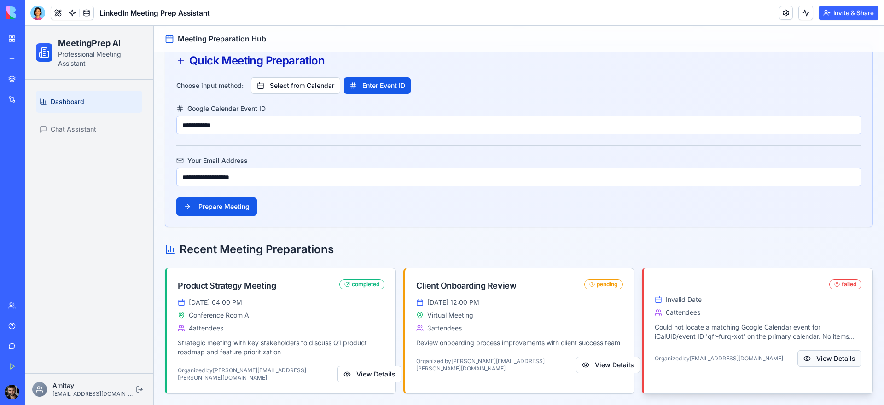
click at [815, 360] on button "View Details" at bounding box center [829, 358] width 64 height 17
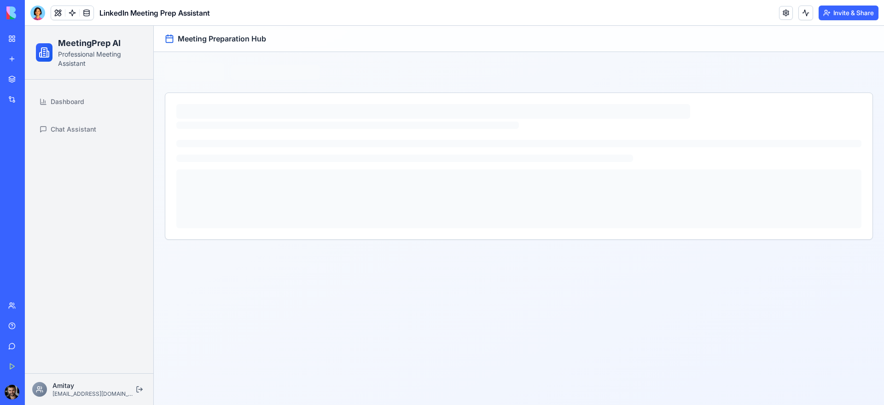
scroll to position [0, 0]
